Goal: Information Seeking & Learning: Learn about a topic

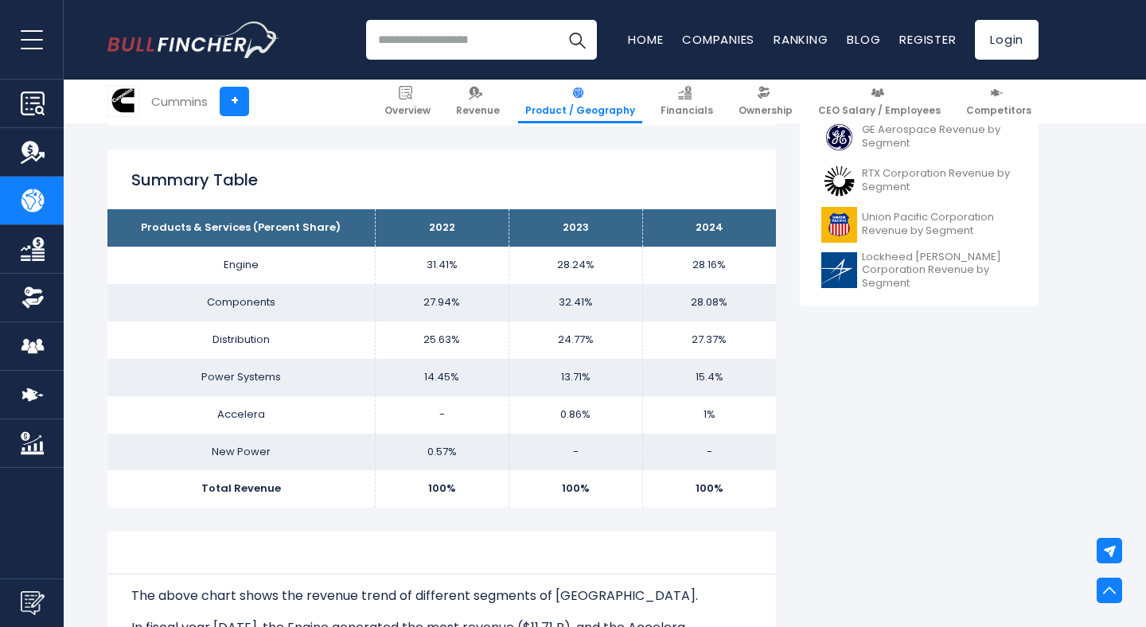
scroll to position [644, 0]
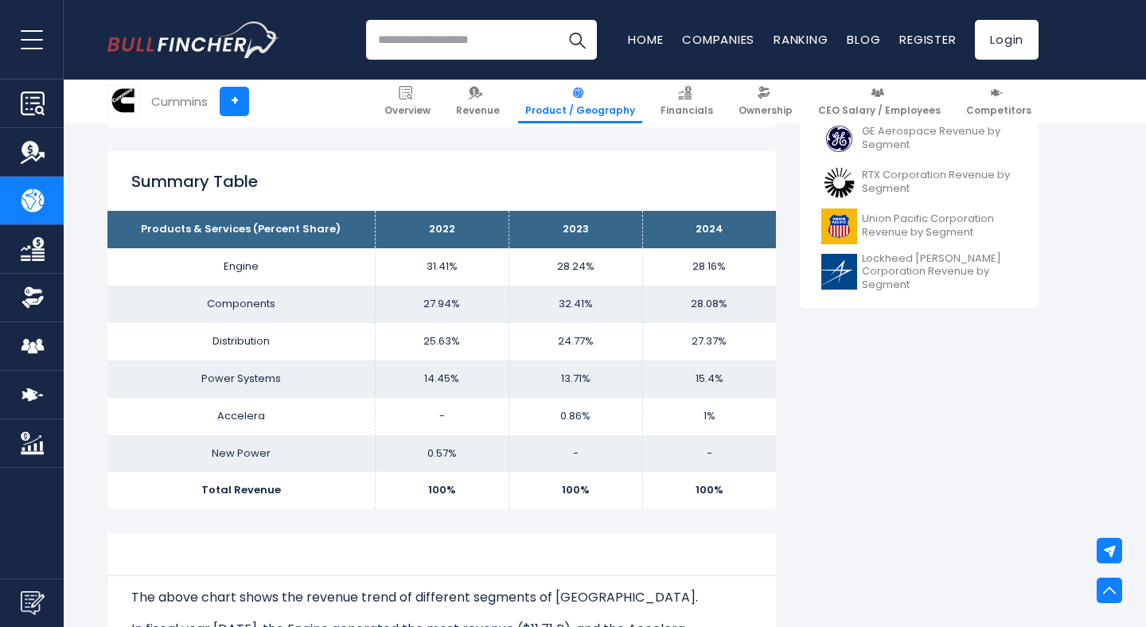
click at [307, 224] on th "Products & Services (Percent Share)" at bounding box center [240, 229] width 267 height 37
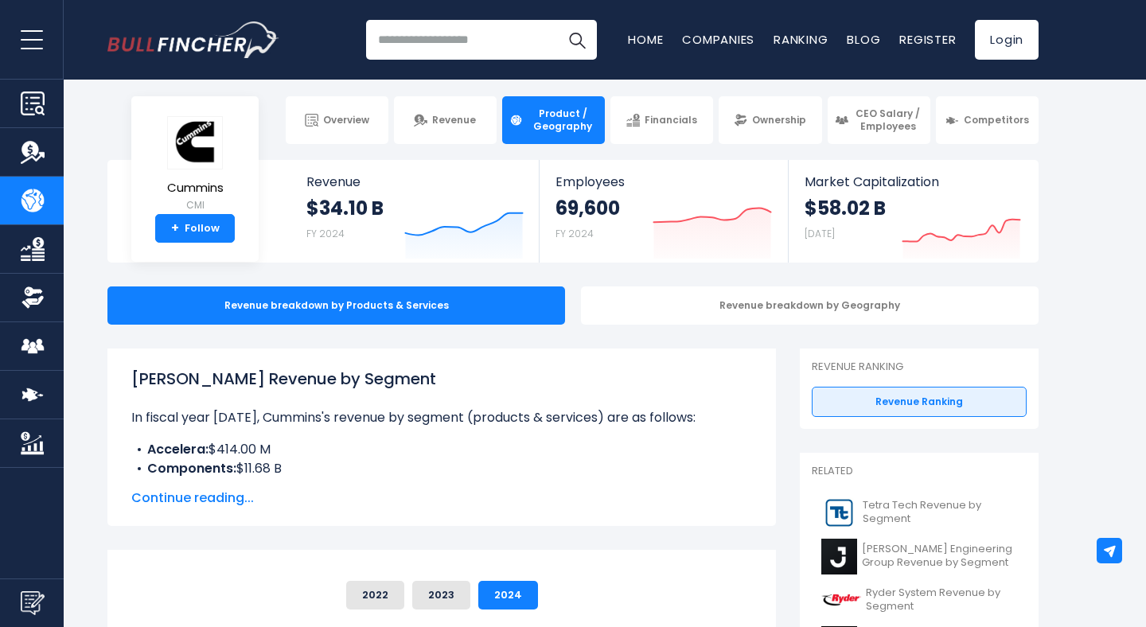
scroll to position [0, 0]
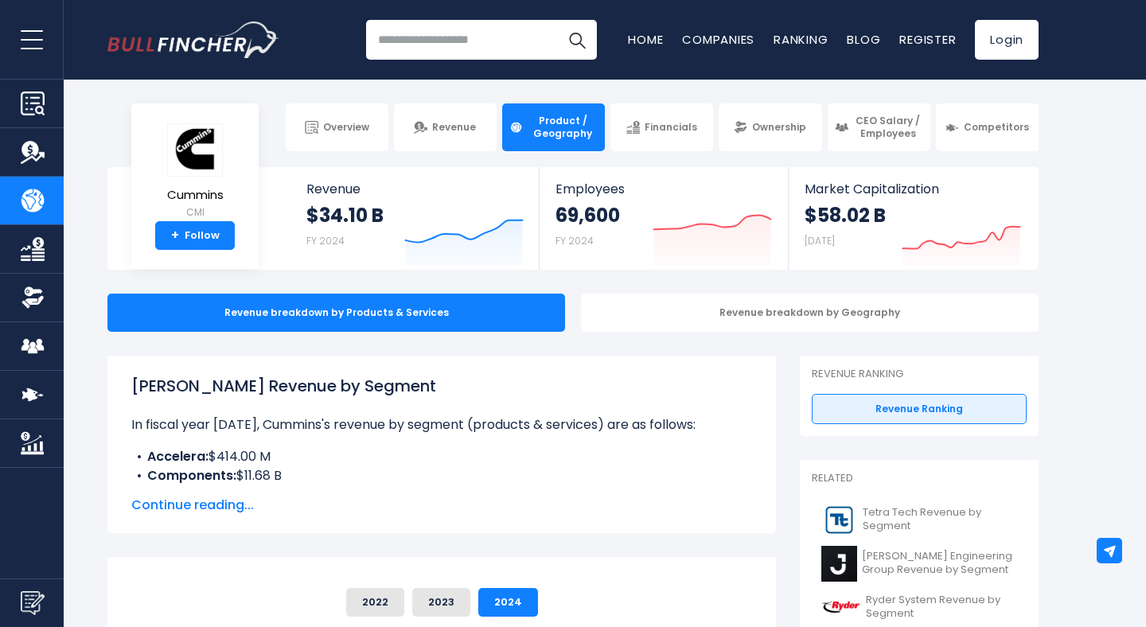
click at [234, 505] on span "Continue reading..." at bounding box center [441, 505] width 621 height 19
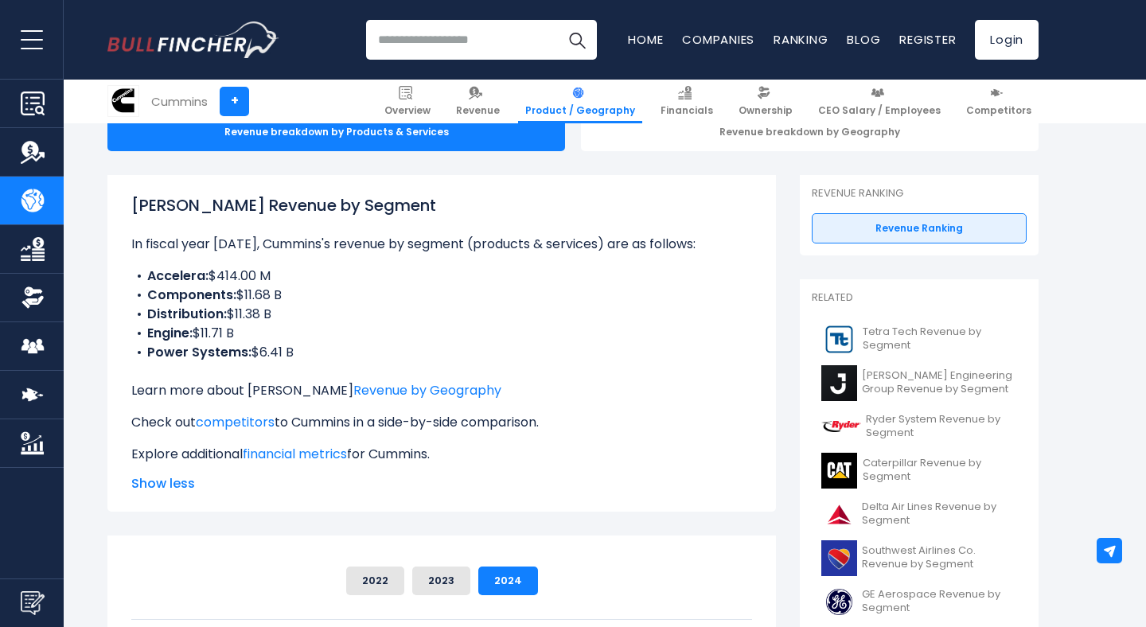
scroll to position [181, 0]
click at [427, 575] on button "2023" at bounding box center [441, 580] width 58 height 29
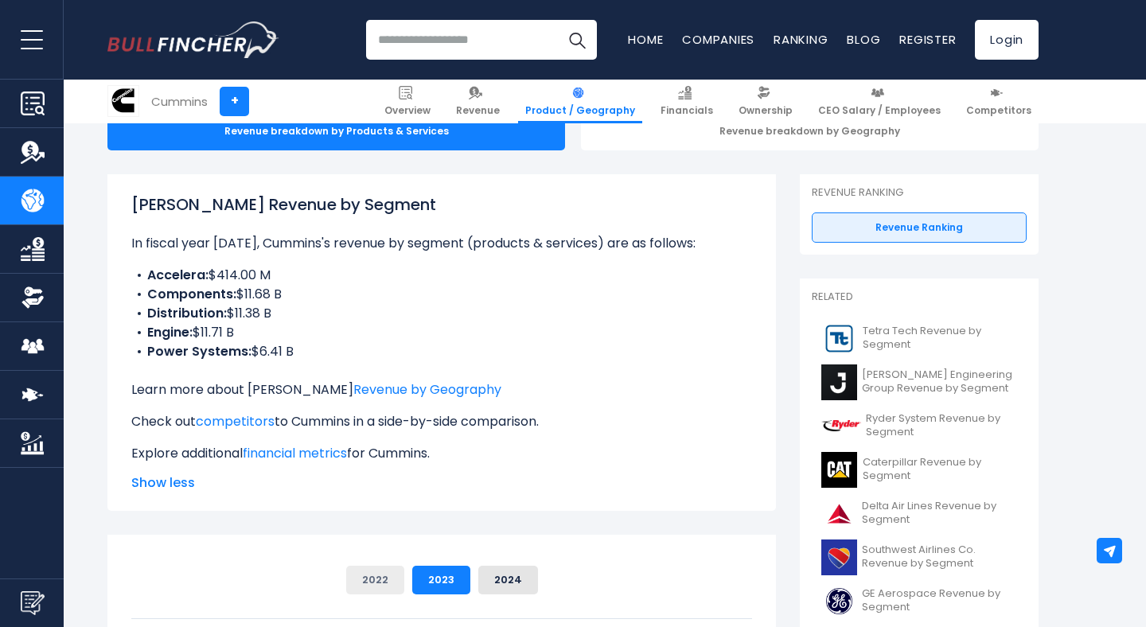
click at [373, 583] on button "2022" at bounding box center [375, 580] width 58 height 29
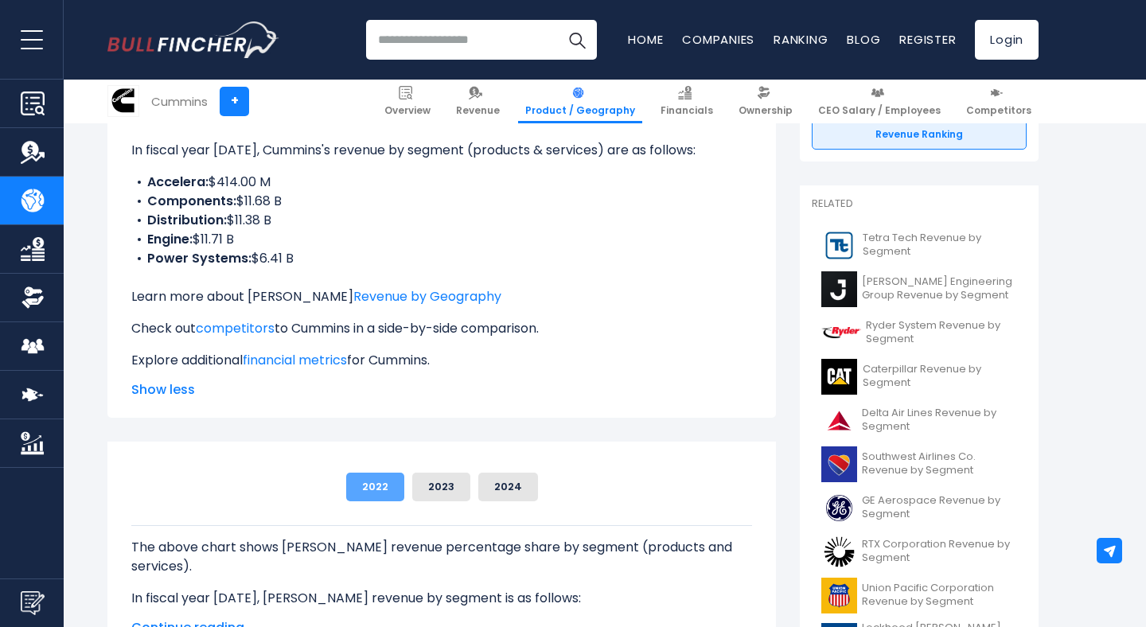
scroll to position [454, 0]
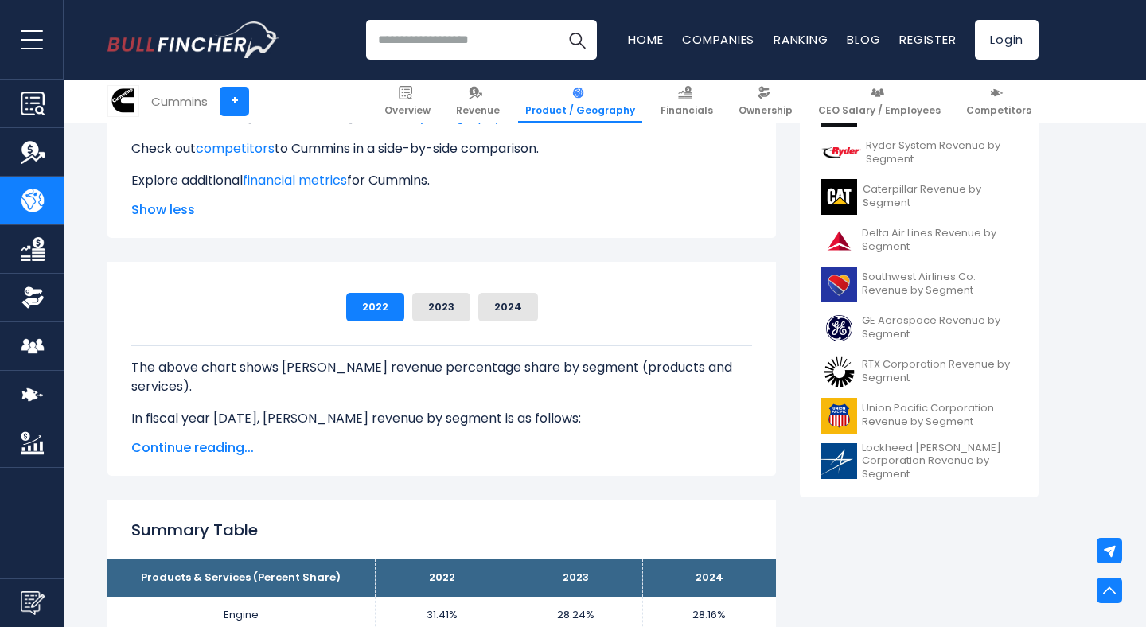
click at [404, 326] on div "The above chart shows Cummins's revenue percentage share by segment (products a…" at bounding box center [441, 375] width 621 height 107
click at [407, 313] on div "2022 2023 2024" at bounding box center [441, 307] width 621 height 29
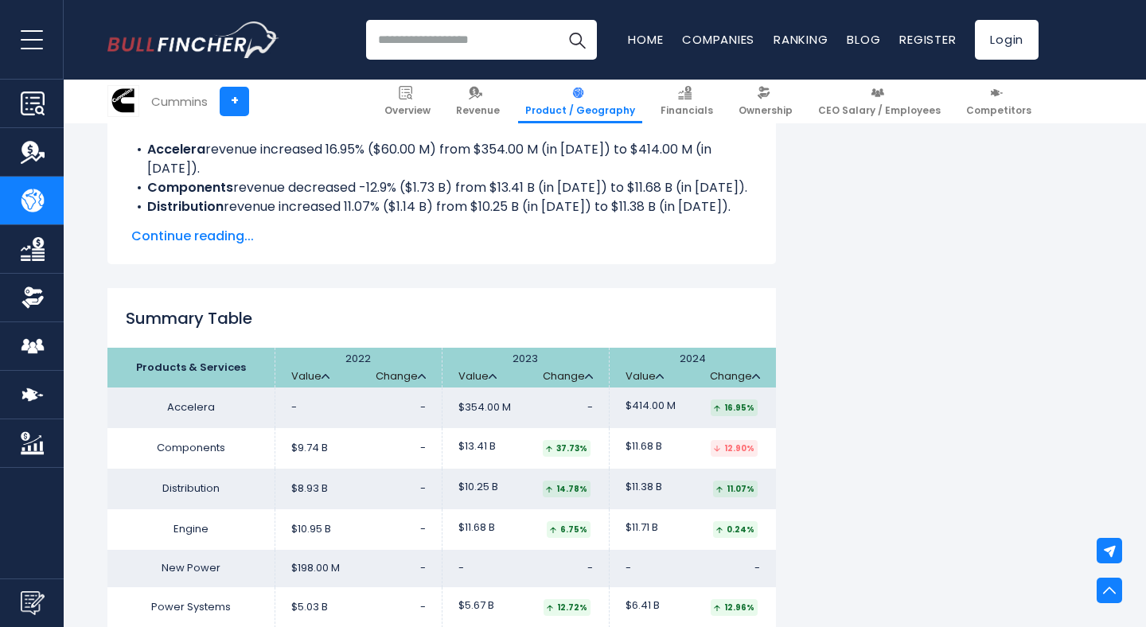
scroll to position [1573, 0]
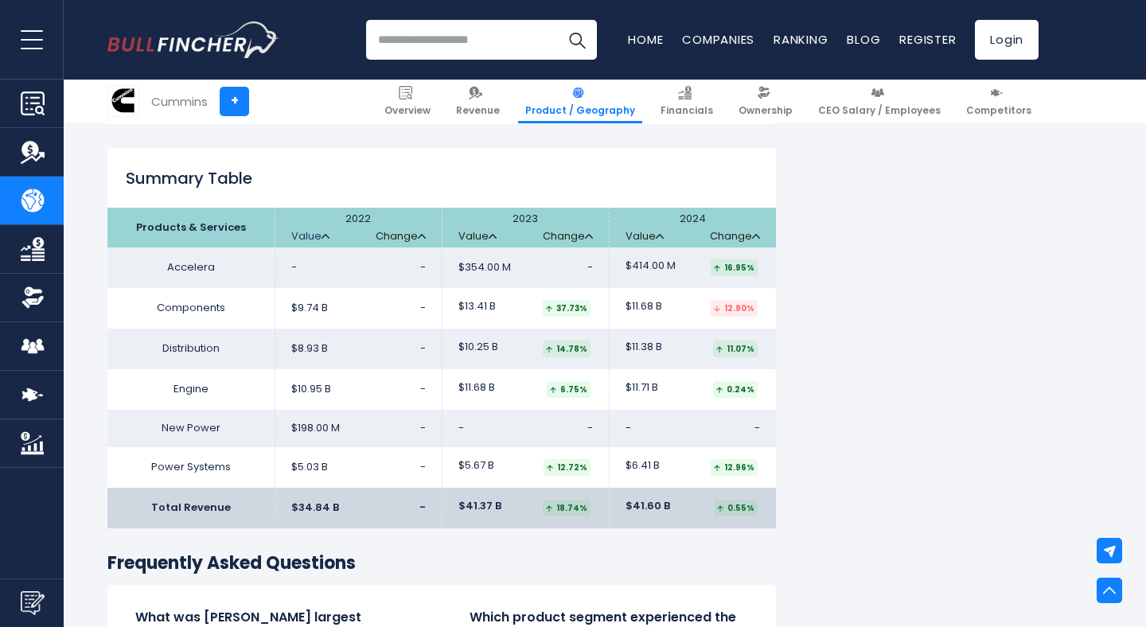
click at [311, 230] on link "Value" at bounding box center [310, 237] width 38 height 14
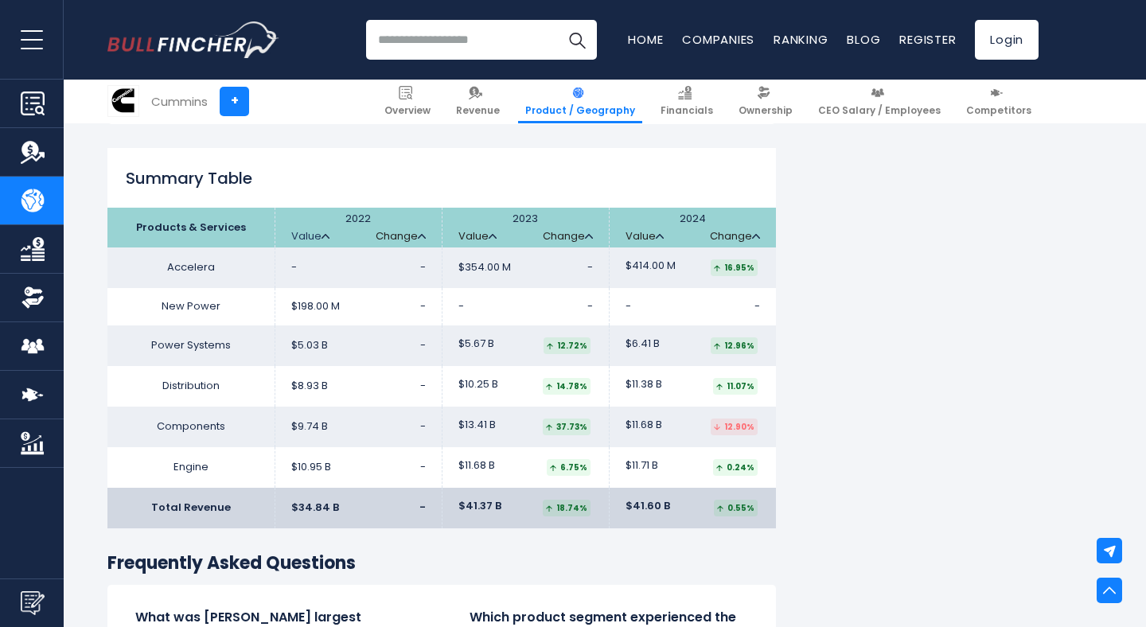
click at [312, 230] on link "Value" at bounding box center [310, 237] width 38 height 14
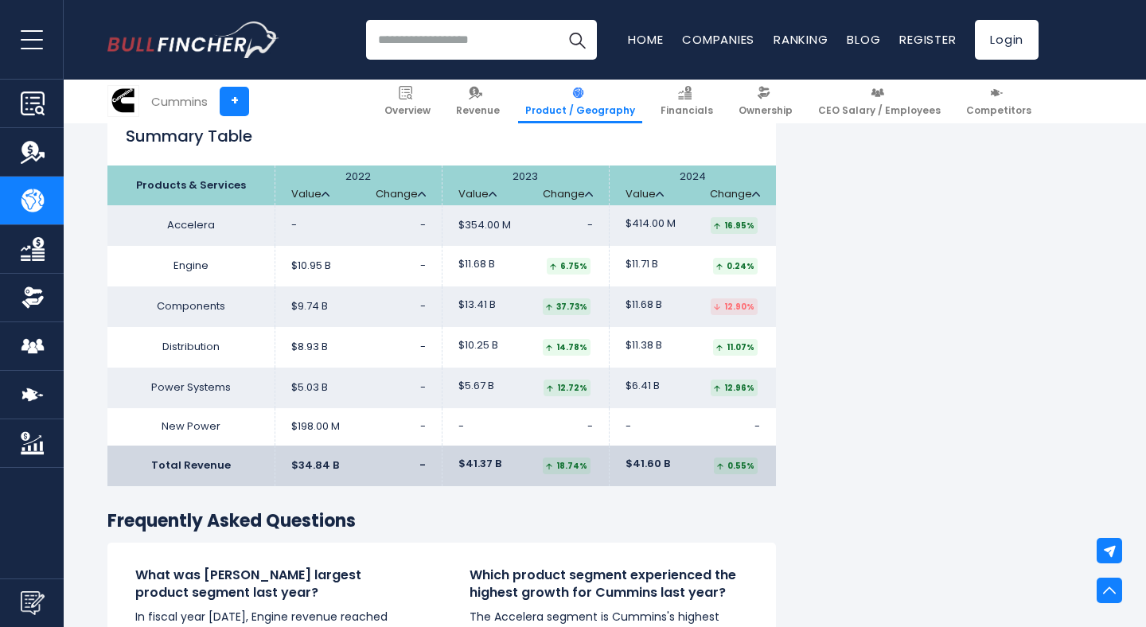
scroll to position [1616, 0]
drag, startPoint x: 149, startPoint y: 220, endPoint x: 754, endPoint y: 469, distance: 654.2
click at [754, 469] on table "Products & Services 2022 Value Change 2023" at bounding box center [441, 325] width 669 height 321
copy table "Accelera - - $354.00 M - $414.00 M 16.95% Engine $10.95 B - $11.68 B ..."
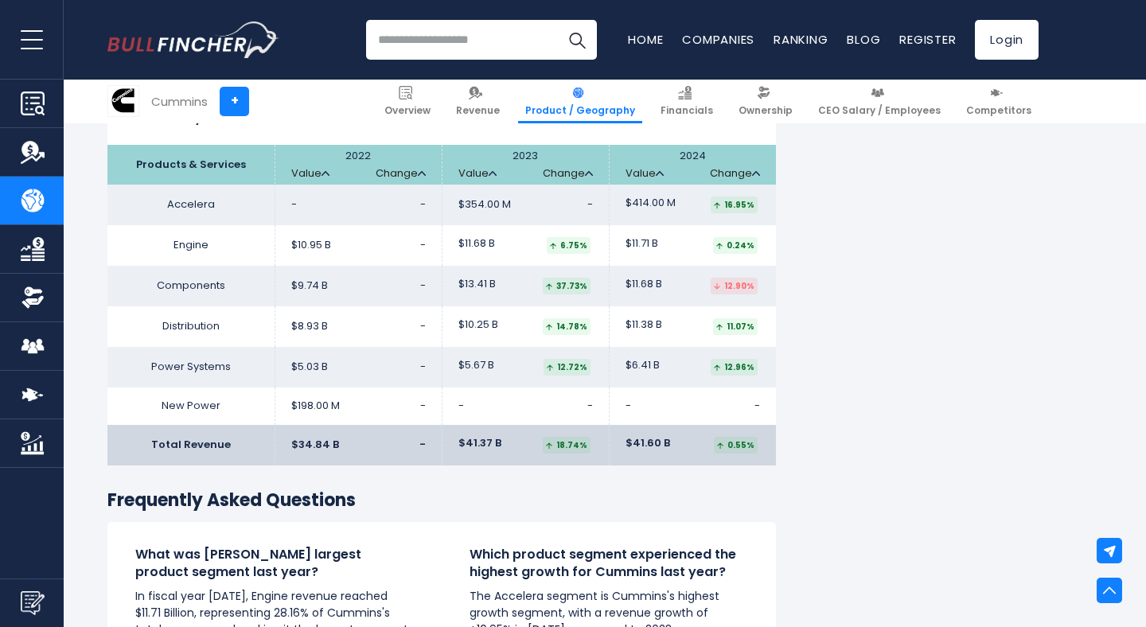
scroll to position [1644, 0]
